Goal: Task Accomplishment & Management: Complete application form

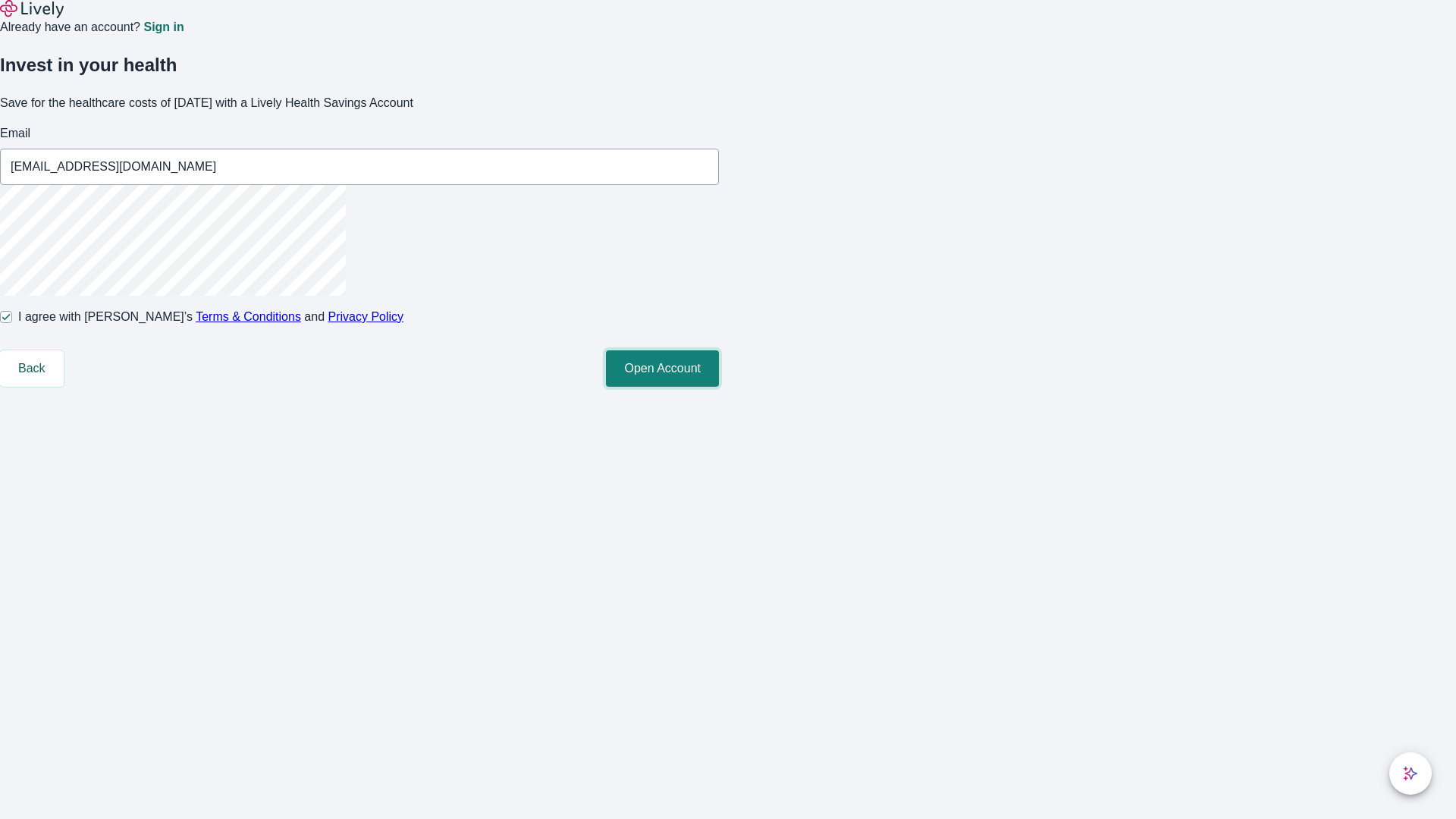
click at [719, 386] on button "Open Account" at bounding box center [662, 368] width 113 height 37
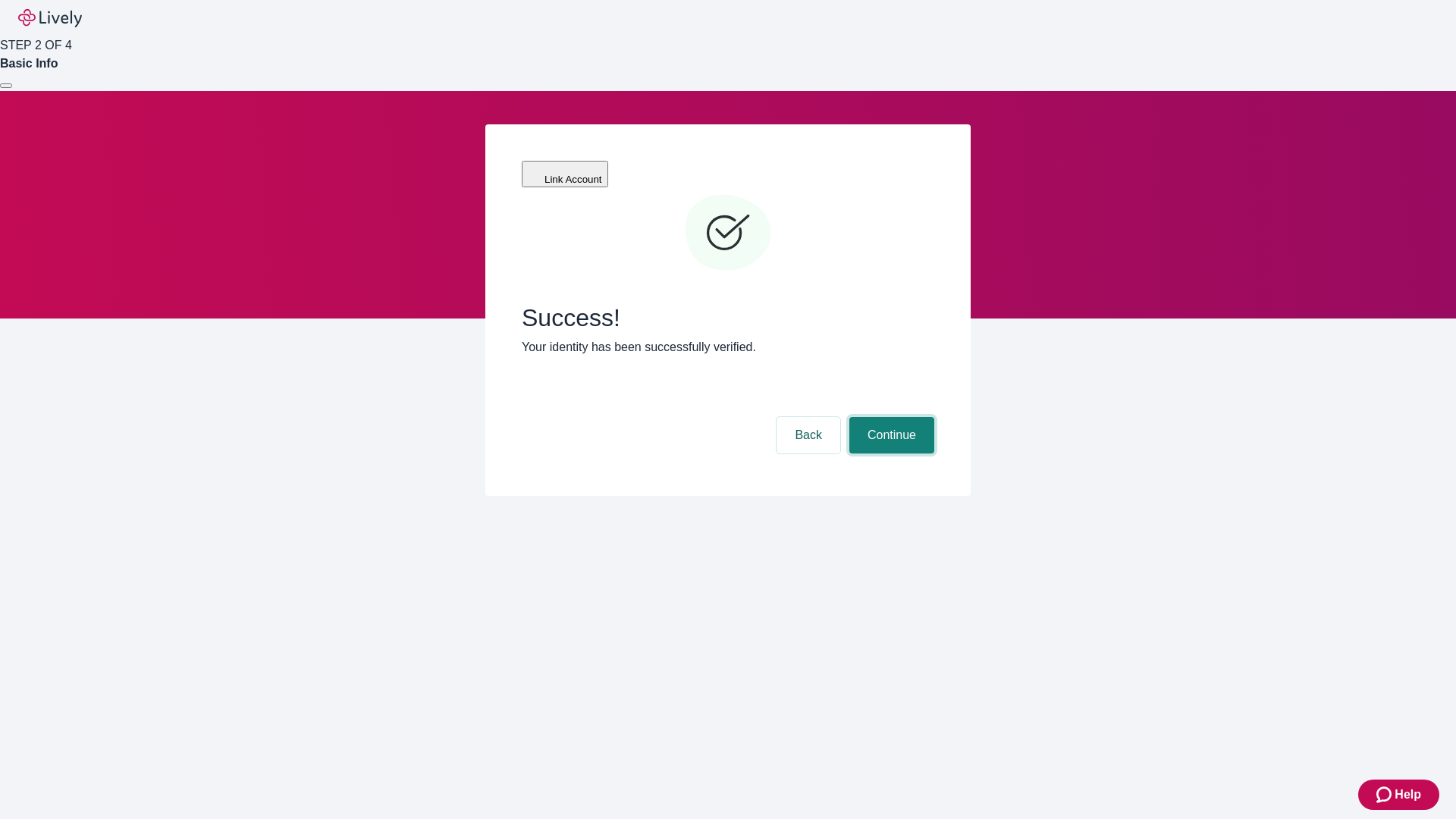
click at [889, 417] on button "Continue" at bounding box center [891, 435] width 85 height 37
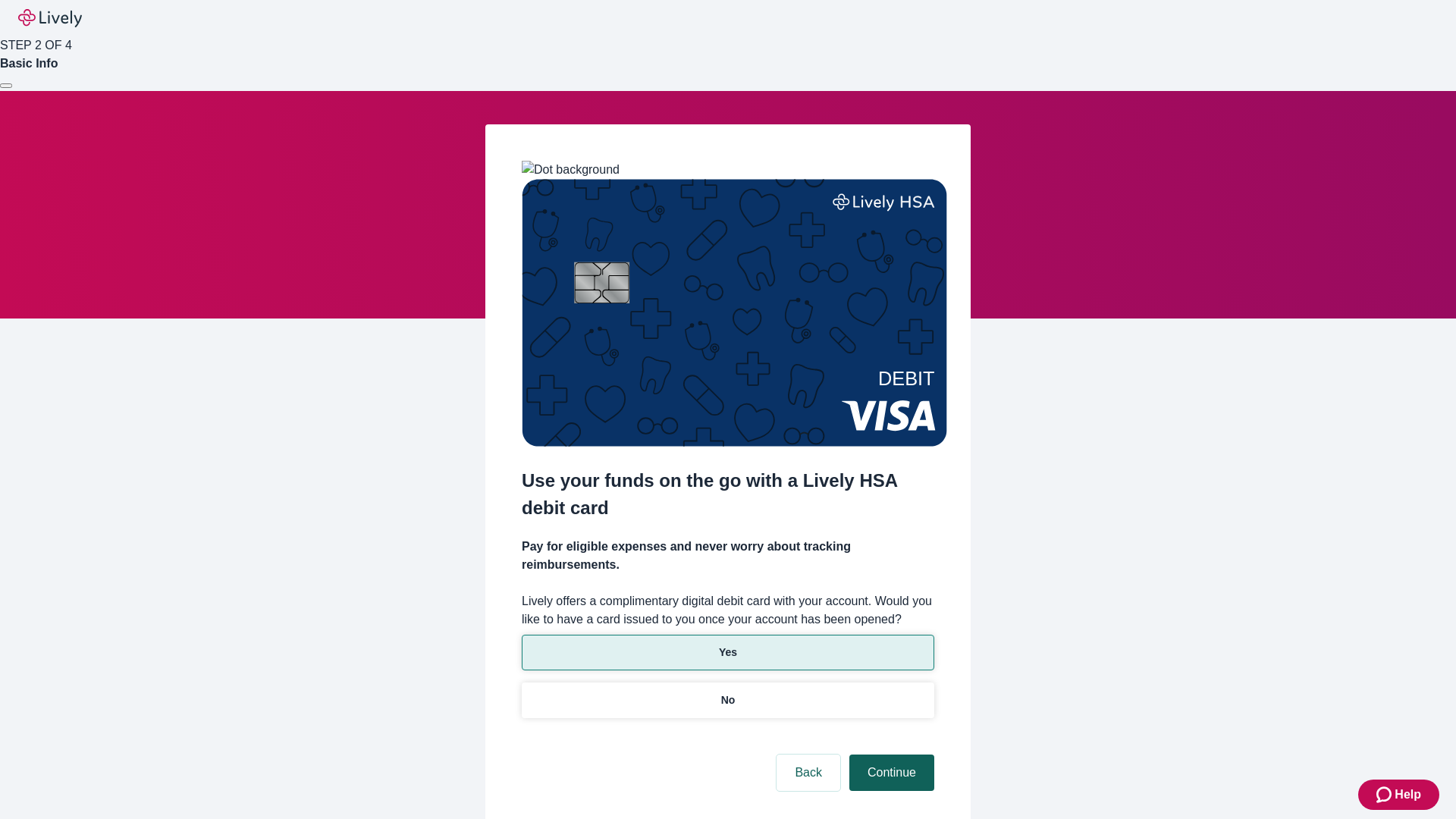
click at [727, 644] on p "Yes" at bounding box center [728, 652] width 18 height 16
click at [889, 754] on button "Continue" at bounding box center [891, 772] width 85 height 37
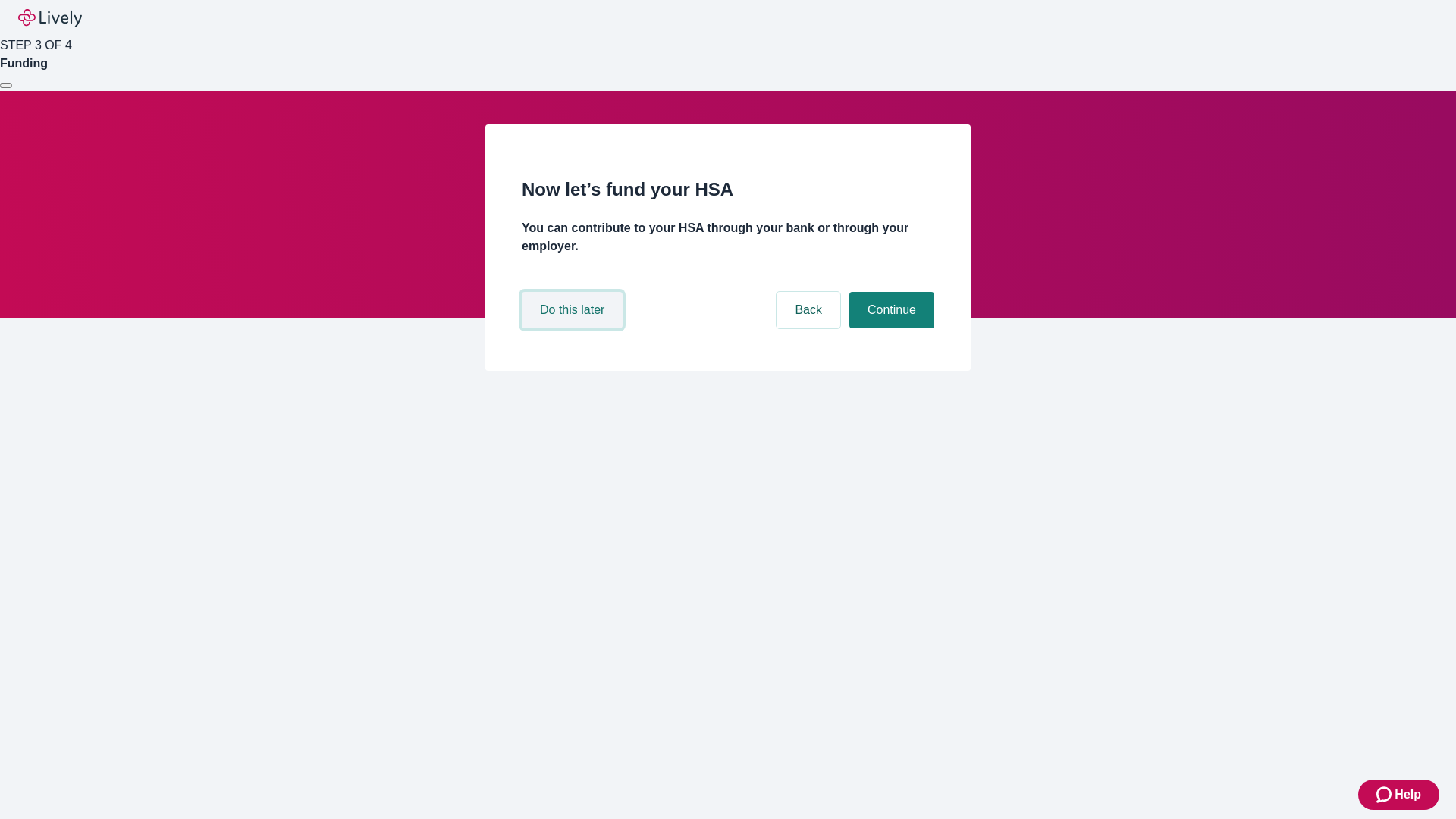
click at [574, 329] on button "Do this later" at bounding box center [572, 310] width 101 height 37
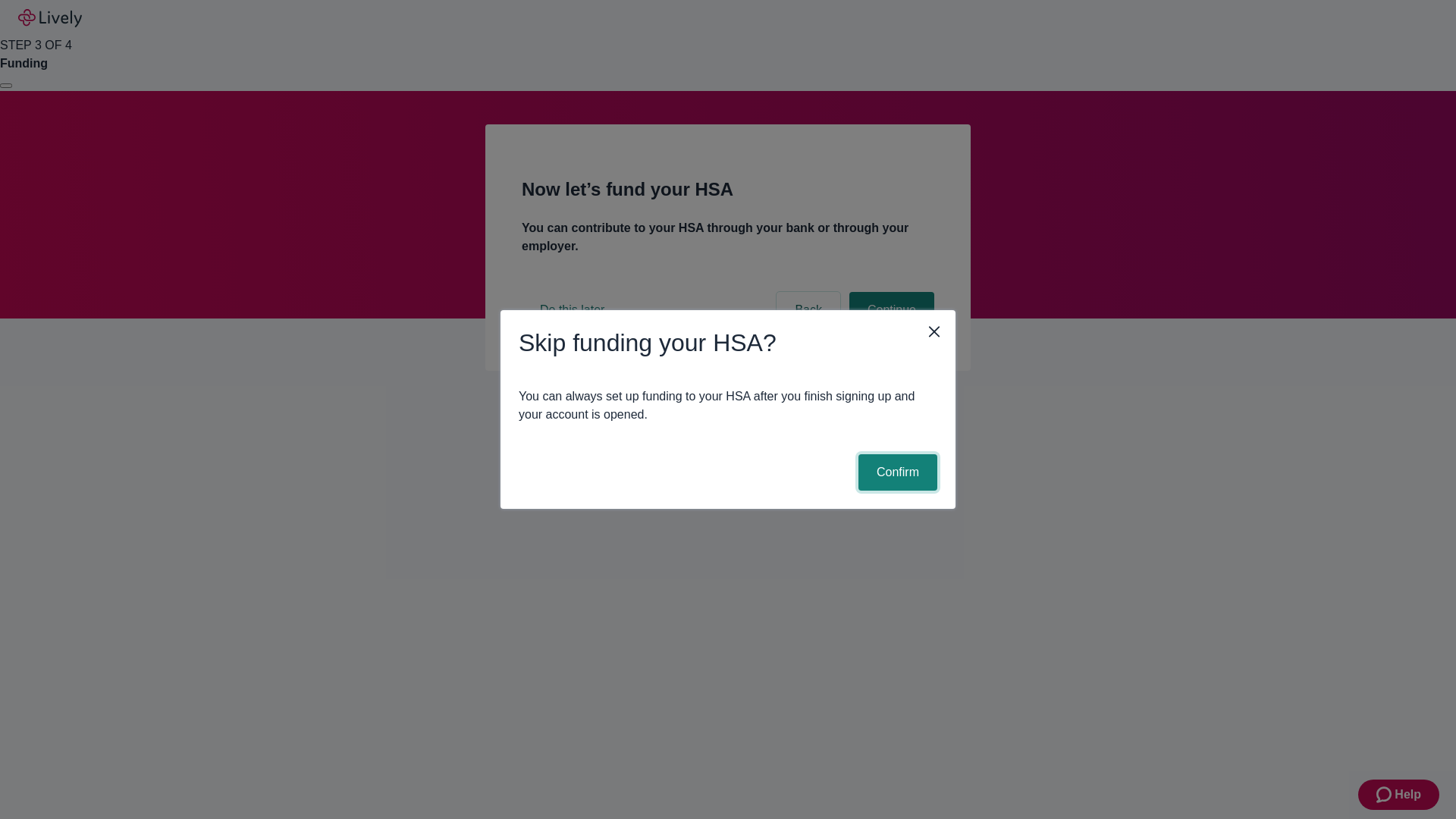
click at [896, 473] on button "Confirm" at bounding box center [897, 472] width 79 height 37
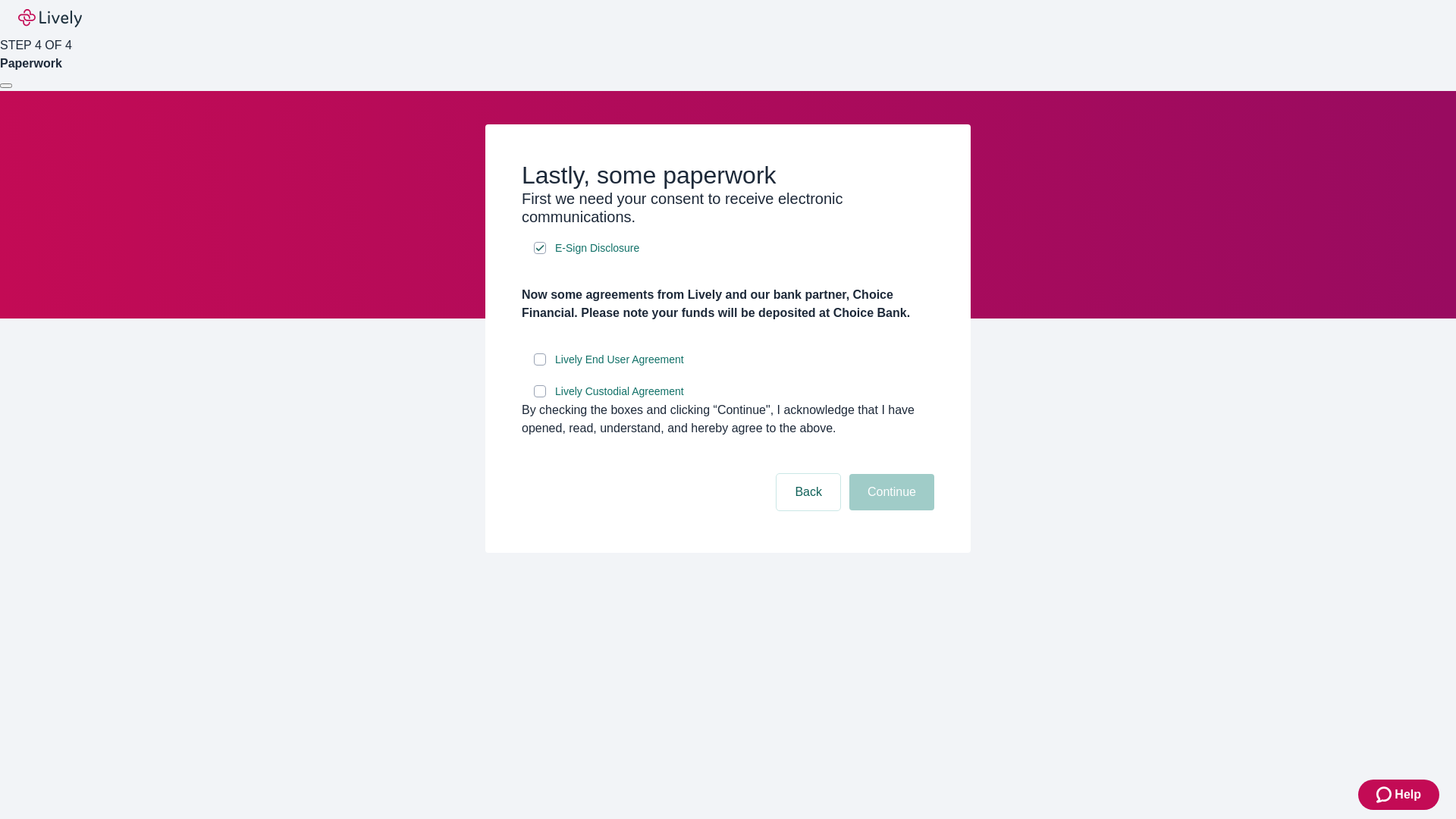
click at [540, 365] on input "Lively End User Agreement" at bounding box center [539, 359] width 12 height 12
checkbox input "true"
click at [540, 397] on input "Lively Custodial Agreement" at bounding box center [539, 390] width 12 height 12
checkbox input "true"
click at [889, 510] on button "Continue" at bounding box center [891, 492] width 85 height 37
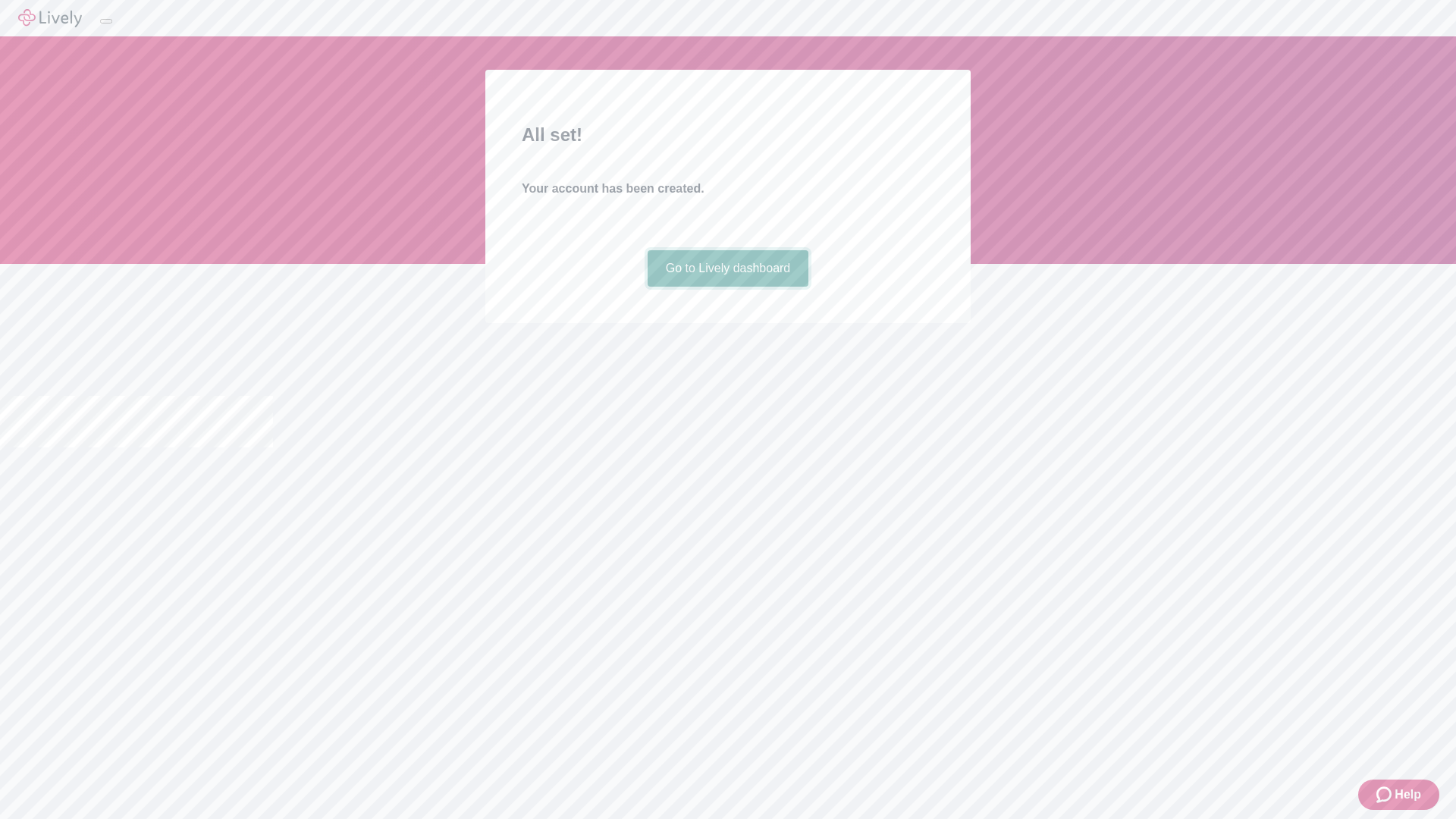
click at [727, 286] on link "Go to Lively dashboard" at bounding box center [728, 268] width 162 height 37
